Goal: Information Seeking & Learning: Check status

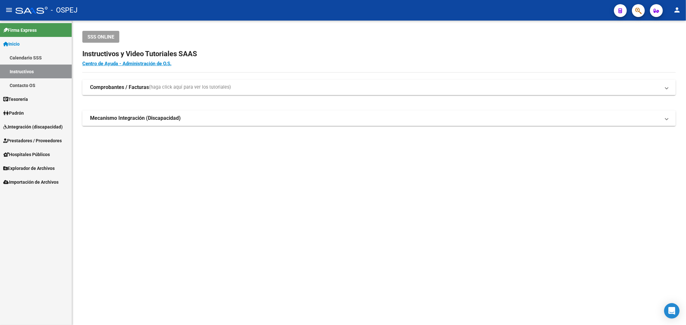
click at [39, 141] on span "Prestadores / Proveedores" at bounding box center [32, 140] width 59 height 7
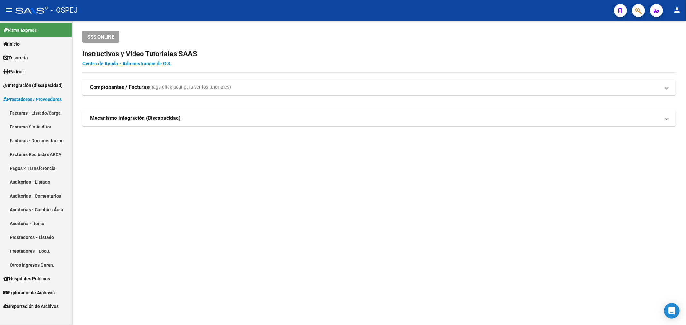
click at [56, 185] on link "Auditorías - Listado" at bounding box center [36, 182] width 72 height 14
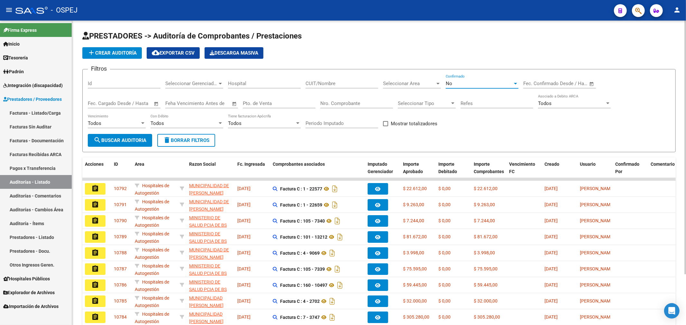
click at [461, 84] on div "No" at bounding box center [479, 84] width 67 height 6
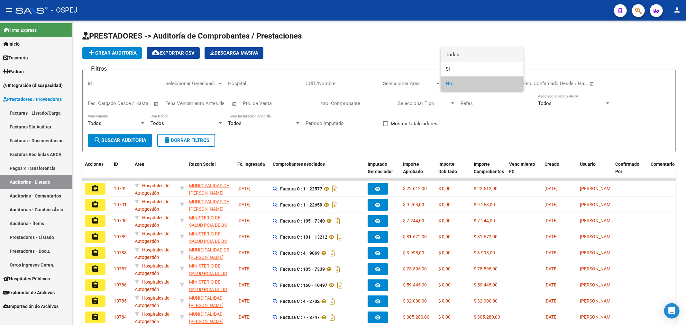
click at [470, 50] on span "Todos" at bounding box center [482, 55] width 73 height 14
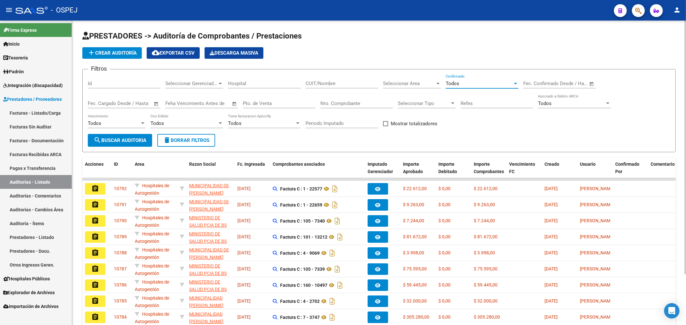
click at [337, 80] on div "CUIT/Nombre" at bounding box center [341, 82] width 73 height 14
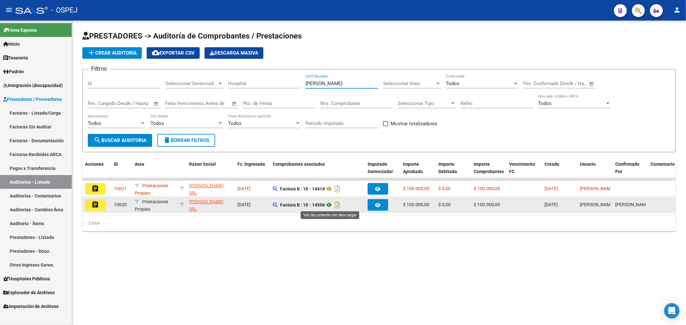
type input "[PERSON_NAME]"
